Goal: Task Accomplishment & Management: Manage account settings

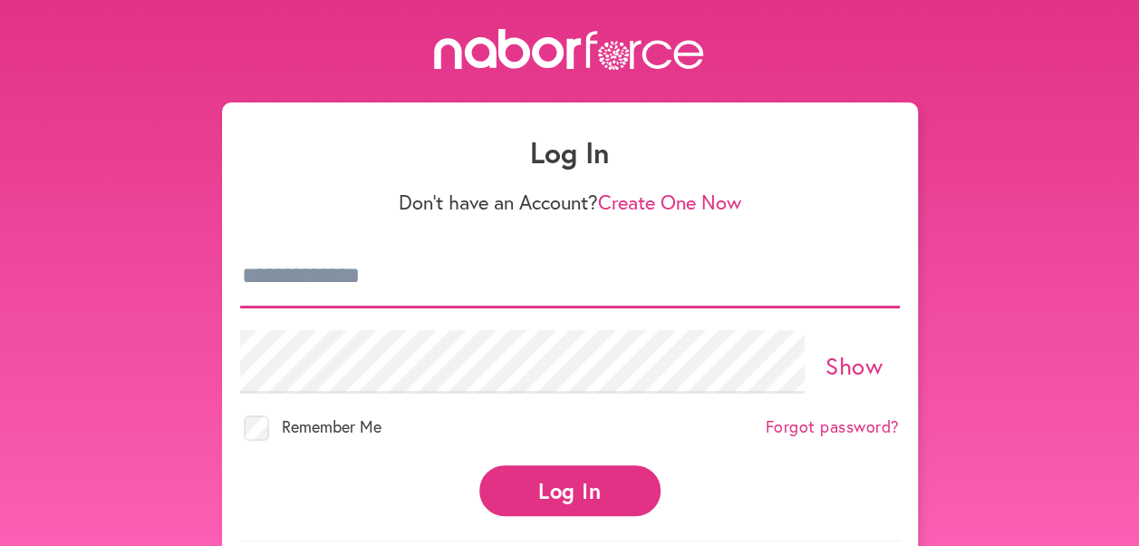
click at [283, 276] on input "email" at bounding box center [570, 276] width 660 height 63
type input "**********"
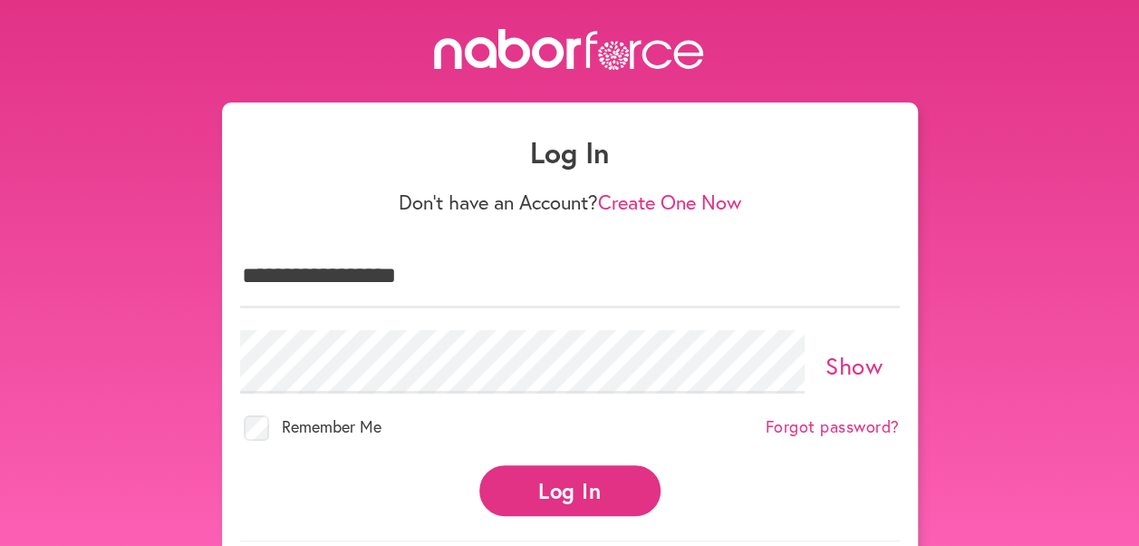
click at [580, 490] on button "Log In" at bounding box center [570, 490] width 181 height 50
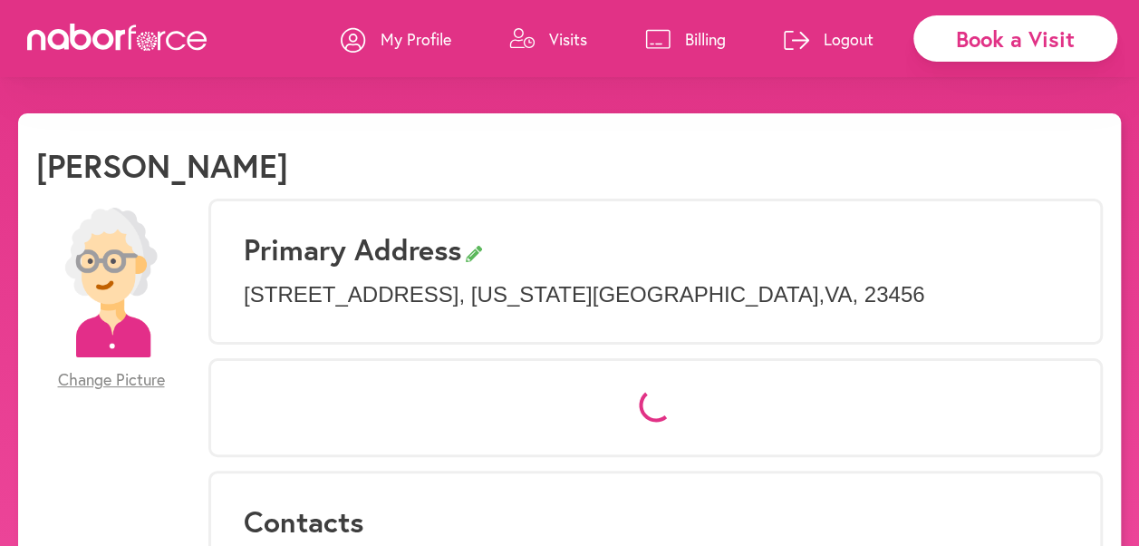
select select "*"
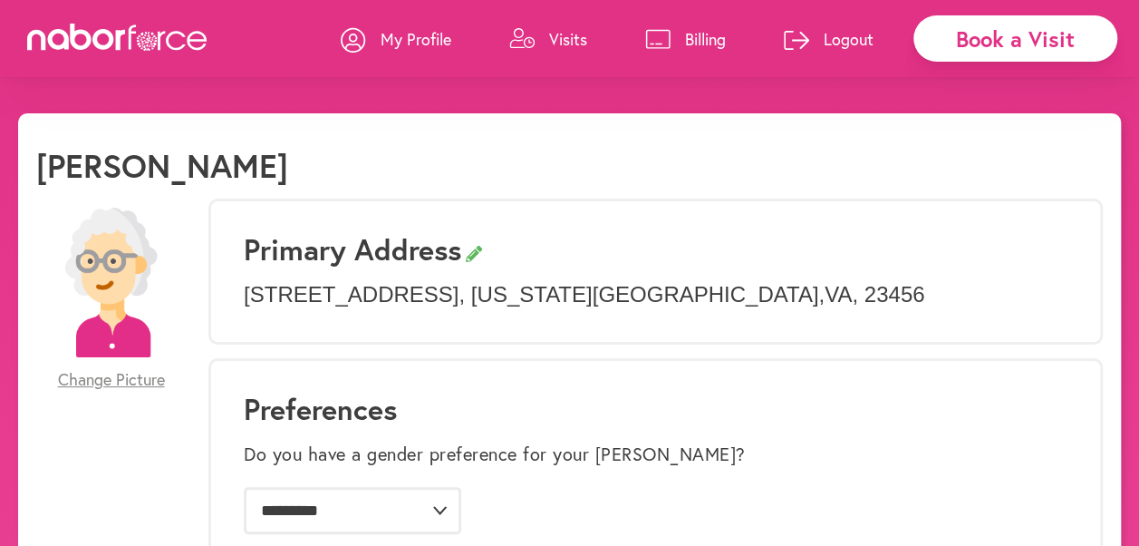
click at [566, 40] on p "Visits" at bounding box center [568, 39] width 38 height 22
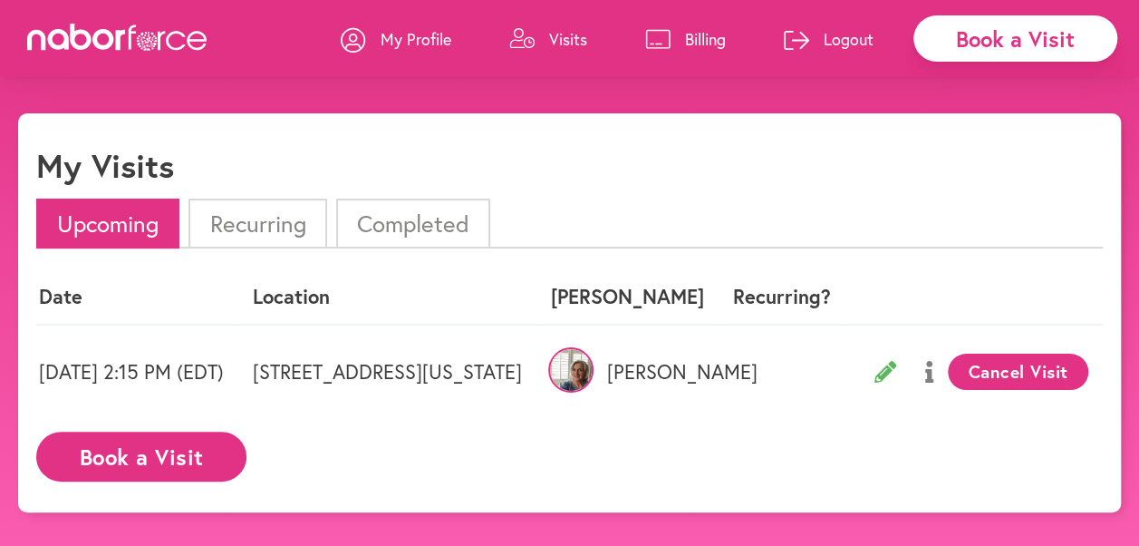
scroll to position [0, 110]
click at [1008, 370] on button "Cancel Visit" at bounding box center [1018, 372] width 141 height 36
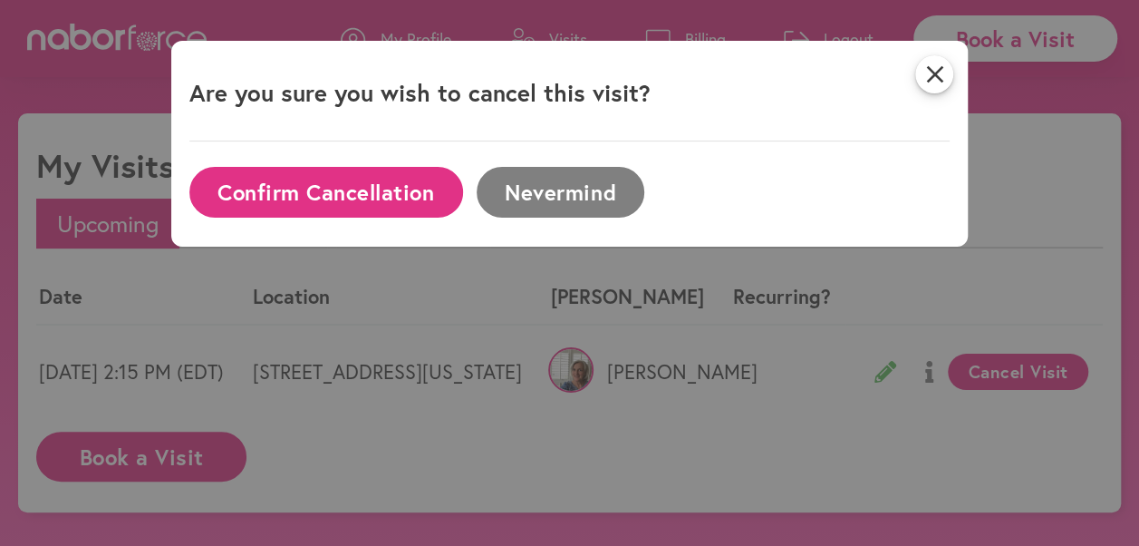
click at [369, 186] on button "Confirm Cancellation" at bounding box center [326, 192] width 274 height 50
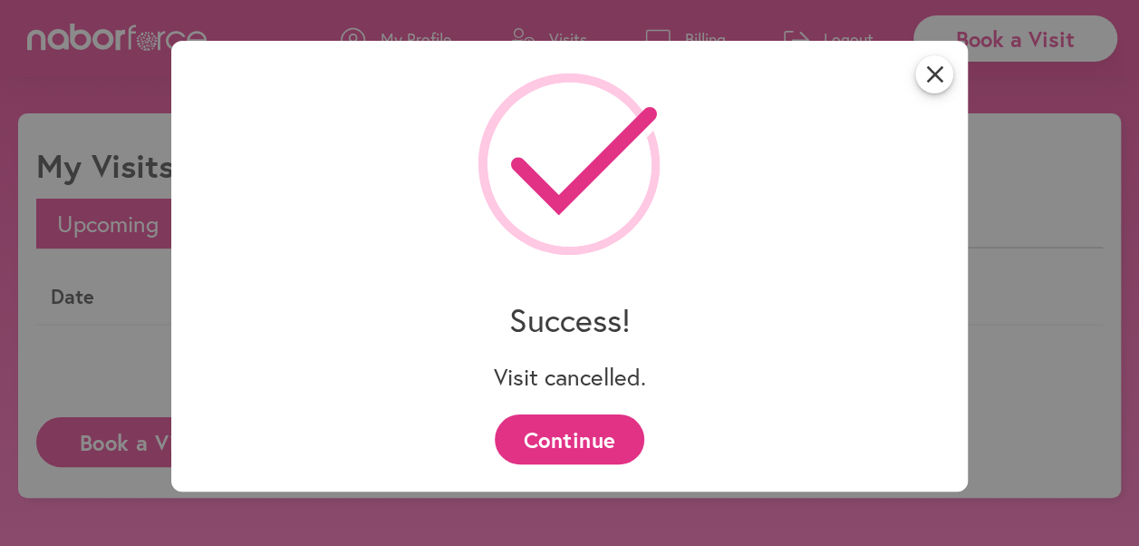
click at [560, 441] on button "Continue" at bounding box center [570, 439] width 150 height 50
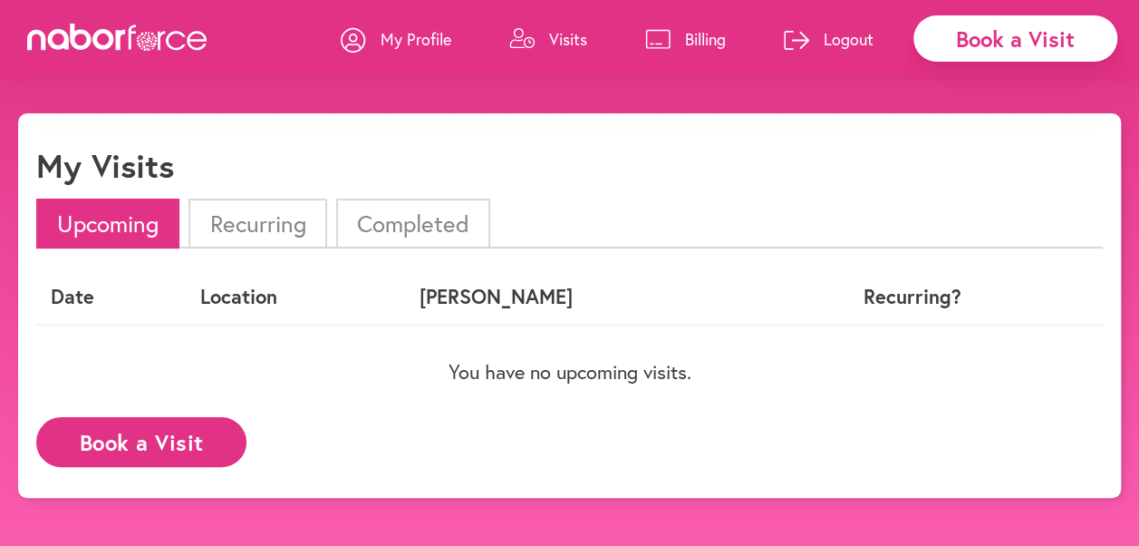
click at [290, 223] on li "Recurring" at bounding box center [258, 224] width 138 height 50
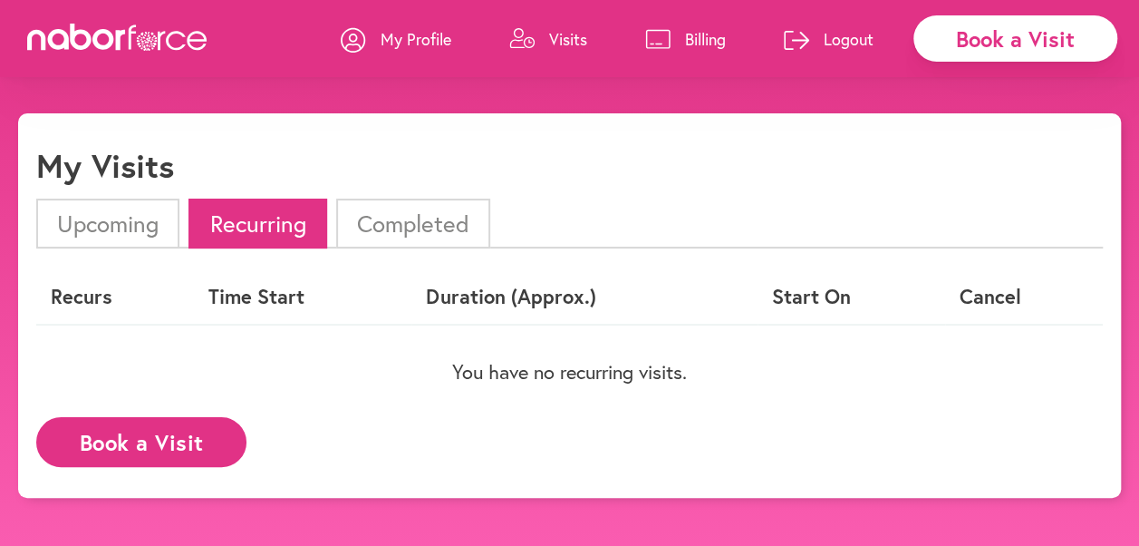
click at [408, 232] on li "Completed" at bounding box center [413, 224] width 154 height 50
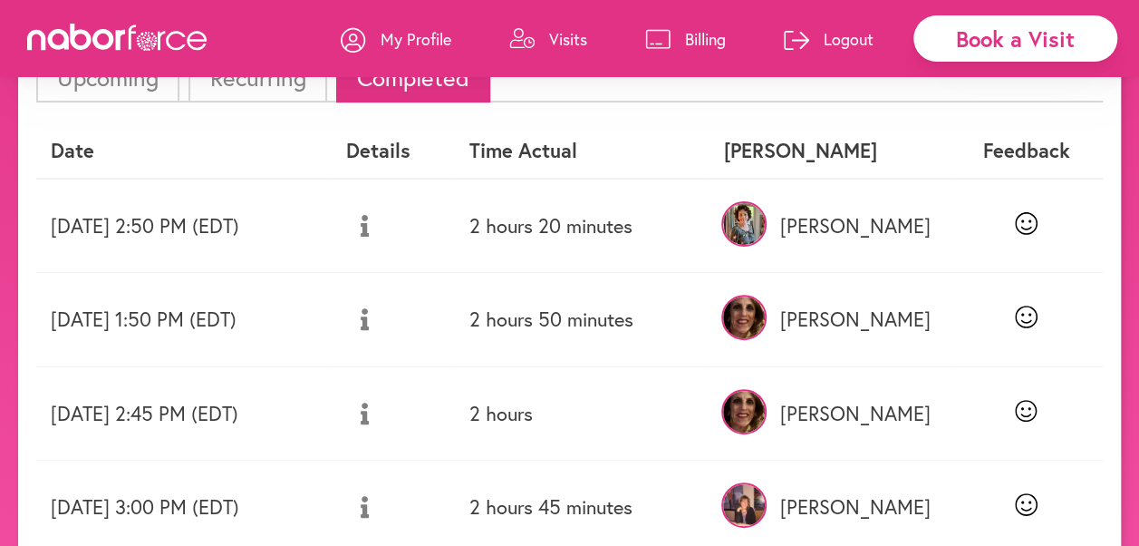
scroll to position [0, 0]
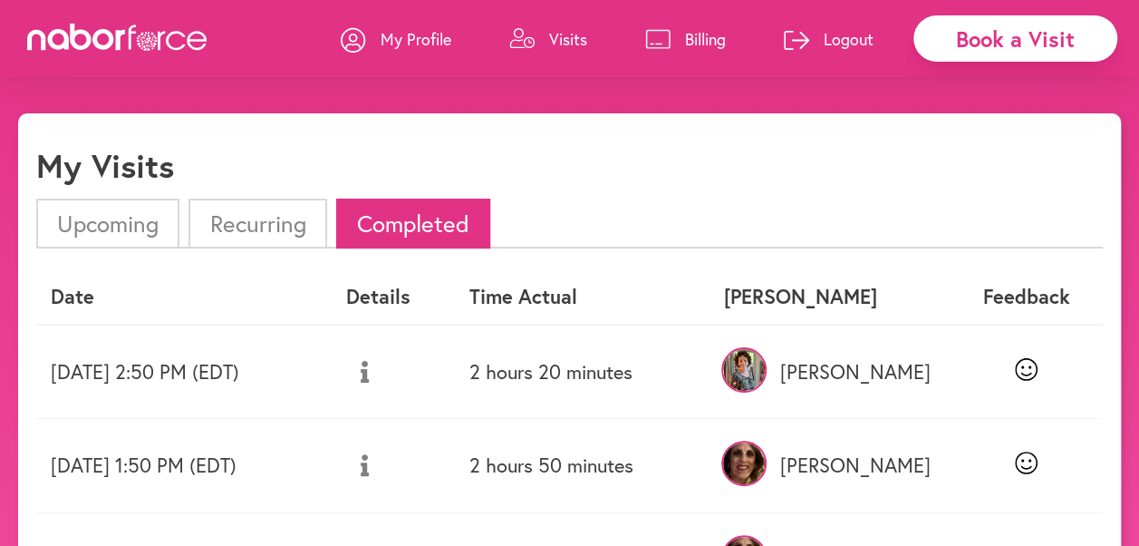
click at [123, 221] on li "Upcoming" at bounding box center [107, 224] width 143 height 50
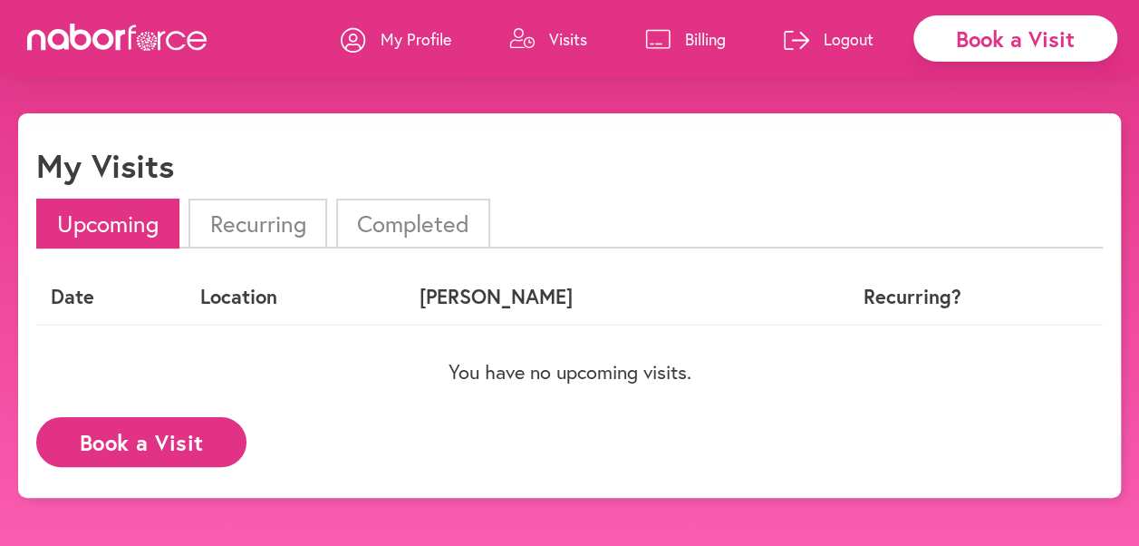
click at [853, 34] on p "Logout" at bounding box center [849, 39] width 50 height 22
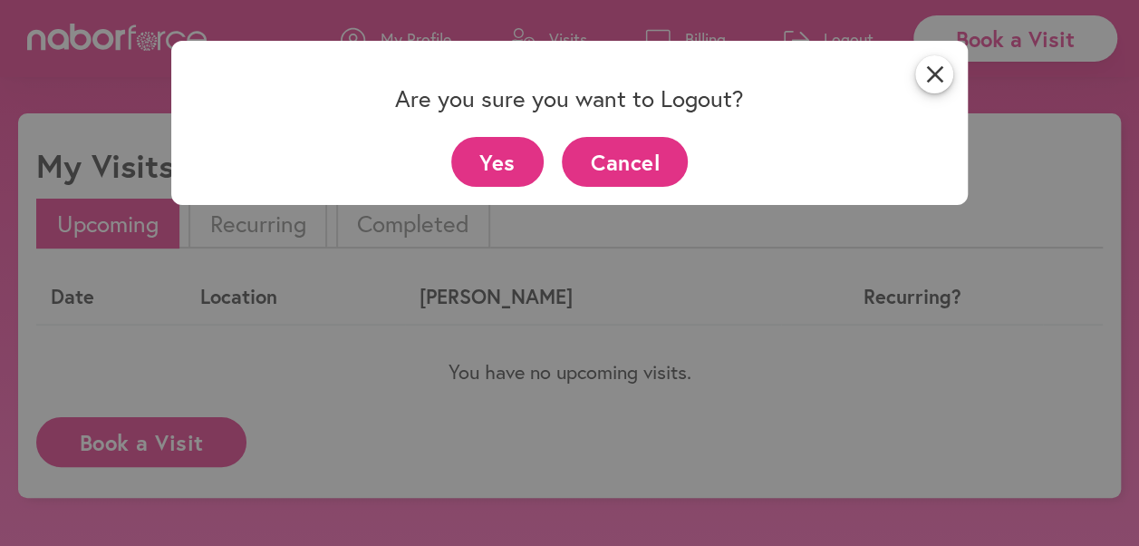
click at [510, 163] on button "Yes" at bounding box center [497, 162] width 93 height 50
